Goal: Navigation & Orientation: Find specific page/section

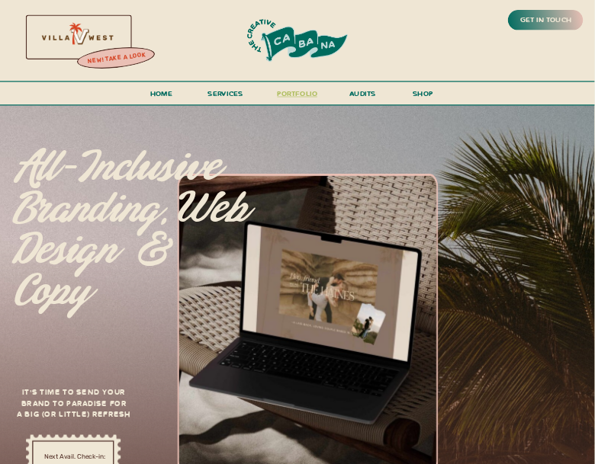
click at [293, 95] on h3 "portfolio" at bounding box center [297, 96] width 46 height 18
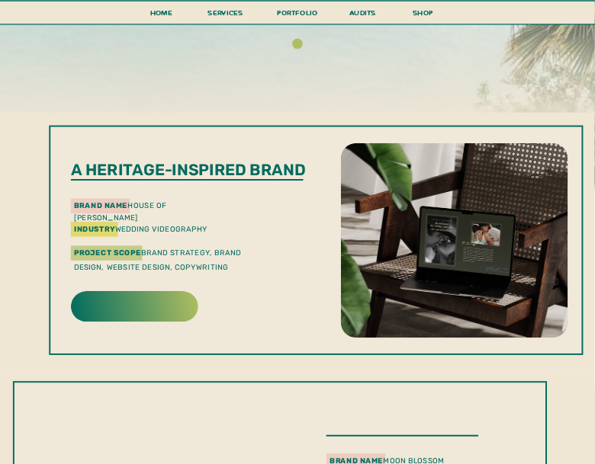
scroll to position [194, 0]
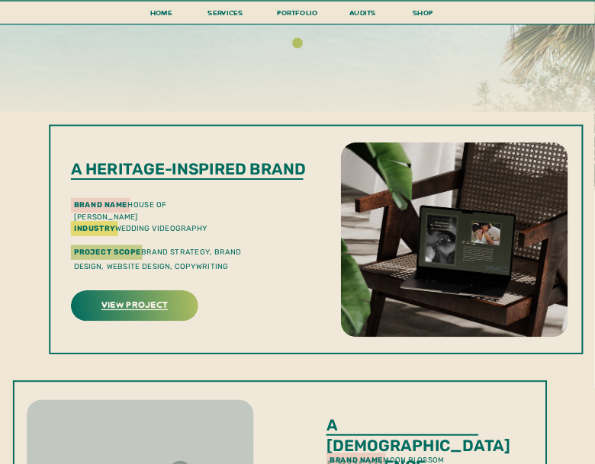
click at [135, 309] on h3 "view project" at bounding box center [134, 304] width 124 height 15
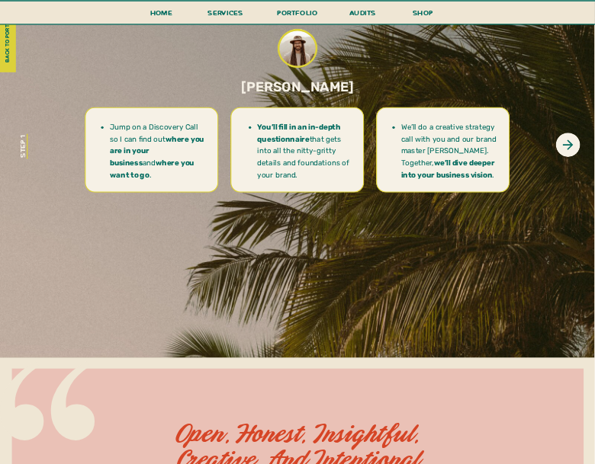
scroll to position [2566, 0]
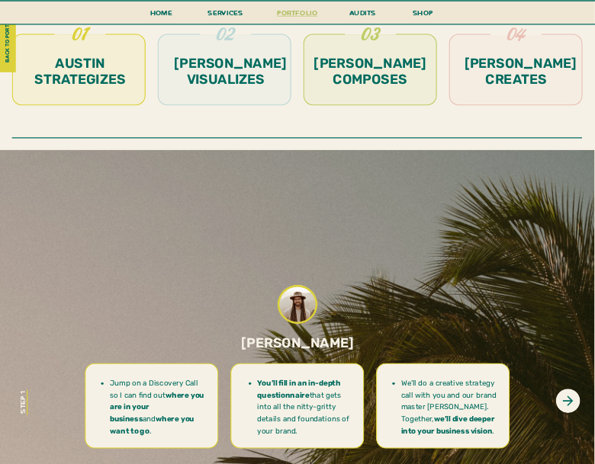
click at [299, 15] on h3 "portfolio" at bounding box center [297, 15] width 46 height 18
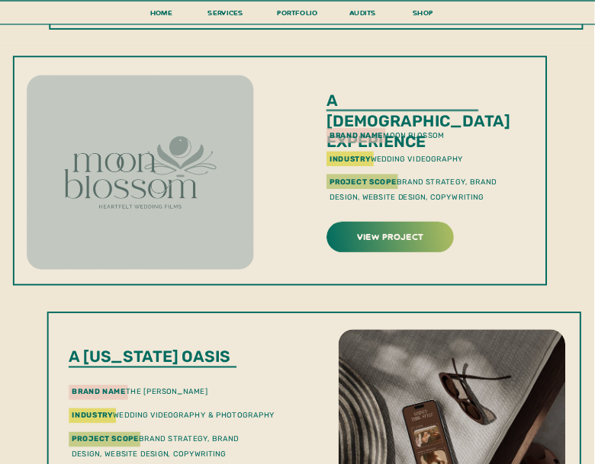
scroll to position [520, 0]
